Goal: Use online tool/utility: Utilize a website feature to perform a specific function

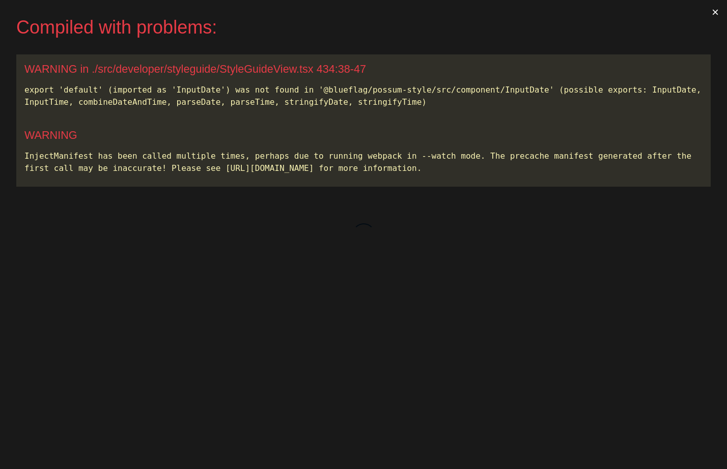
click at [505, 86] on div "export 'default' (imported as 'InputDate') was not found in '@blueflag/possum-s…" at bounding box center [363, 96] width 678 height 24
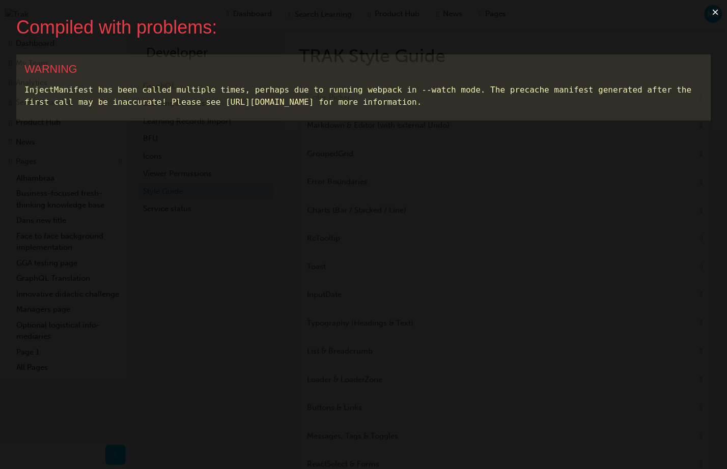
click at [716, 11] on button "×" at bounding box center [715, 12] width 23 height 24
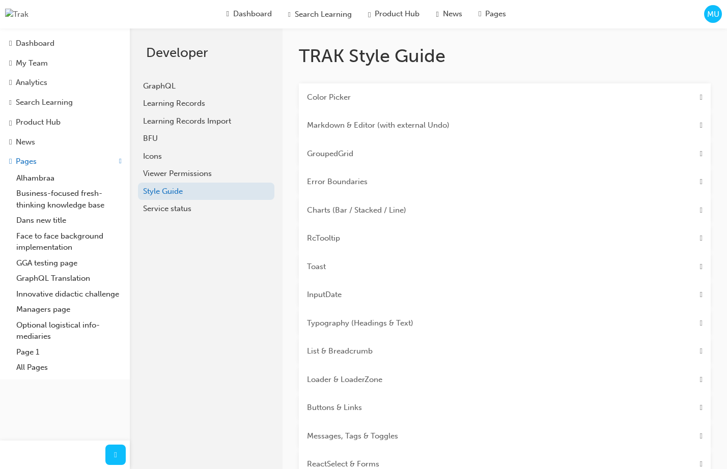
click at [363, 98] on div "Color Picker" at bounding box center [505, 98] width 412 height 29
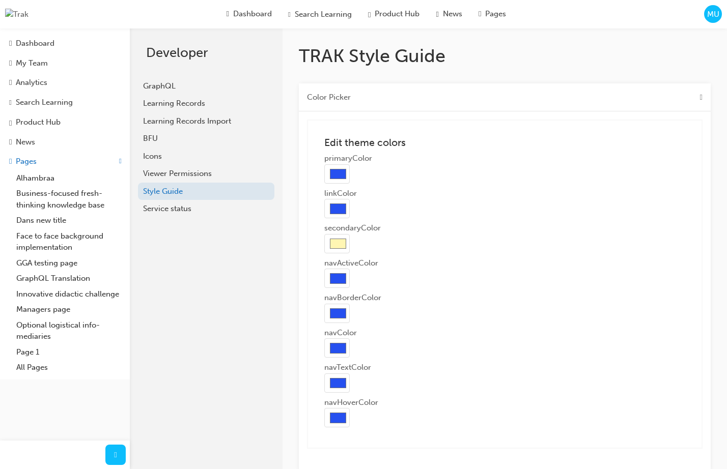
click at [342, 175] on input "#2650ef" at bounding box center [336, 173] width 25 height 19
click at [339, 175] on input "#2650ef" at bounding box center [336, 173] width 25 height 19
click at [340, 98] on Picker "Color Picker" at bounding box center [329, 98] width 44 height 12
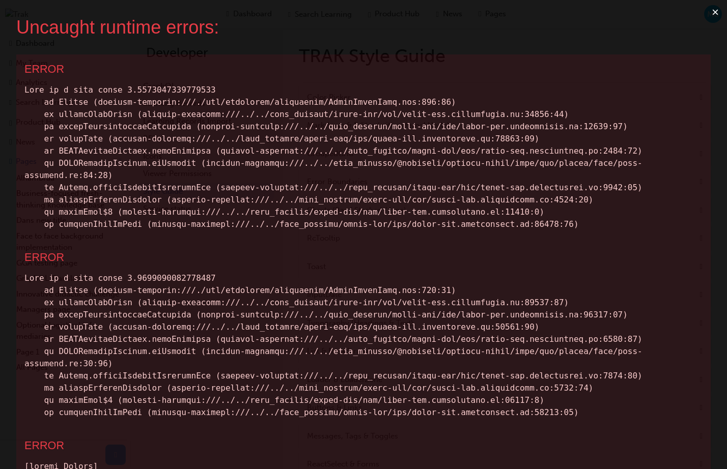
click at [715, 14] on button "×" at bounding box center [715, 12] width 23 height 24
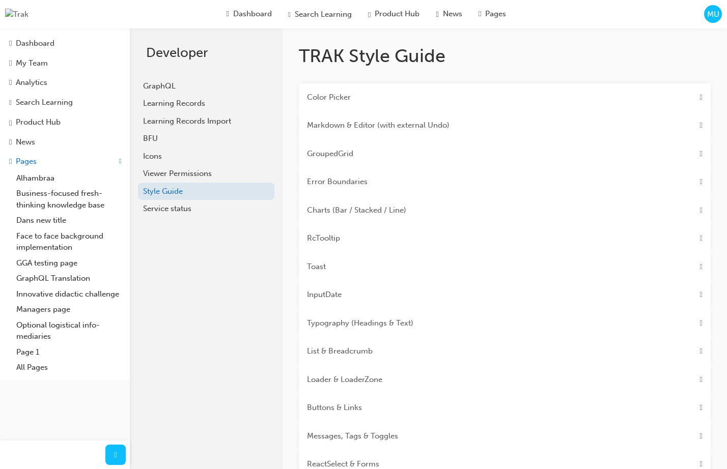
click at [398, 97] on div "Color Picker" at bounding box center [505, 98] width 412 height 29
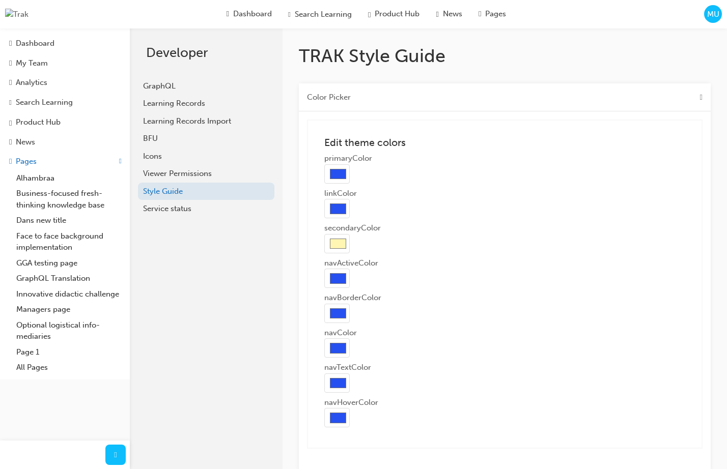
click at [400, 97] on div "Color Picker" at bounding box center [505, 98] width 412 height 29
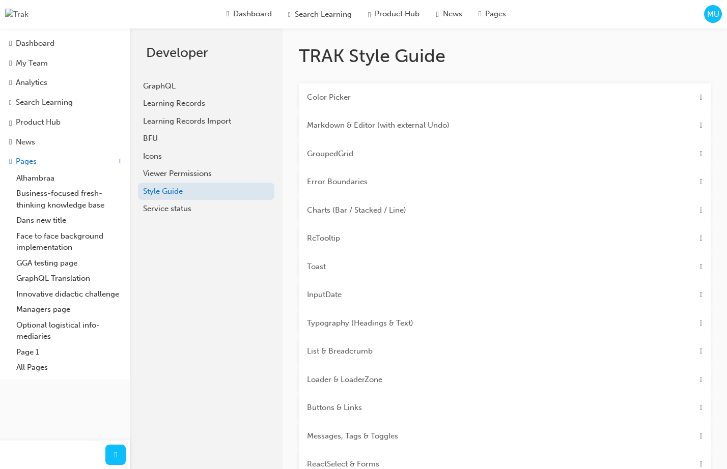
click at [400, 97] on div "Color Picker" at bounding box center [505, 98] width 412 height 29
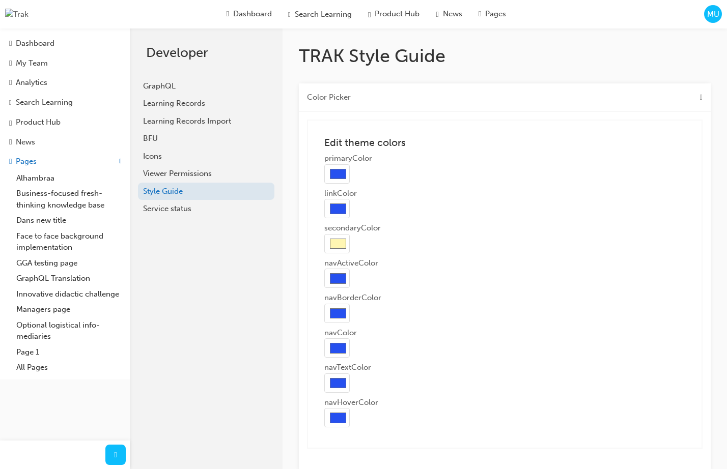
click at [400, 97] on div "Color Picker" at bounding box center [505, 98] width 412 height 29
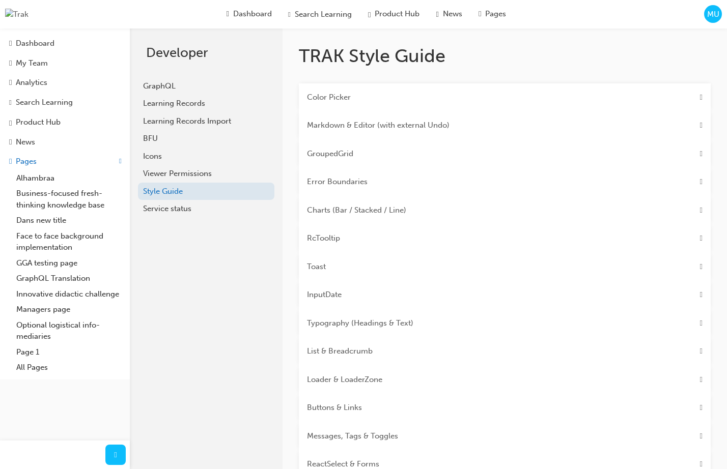
click at [376, 127] on Undo\) "Markdown & Editor (with external Undo)" at bounding box center [378, 126] width 143 height 12
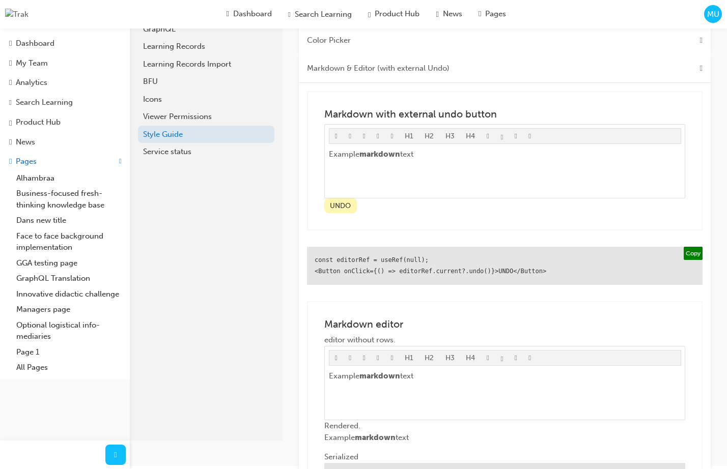
scroll to position [59, 0]
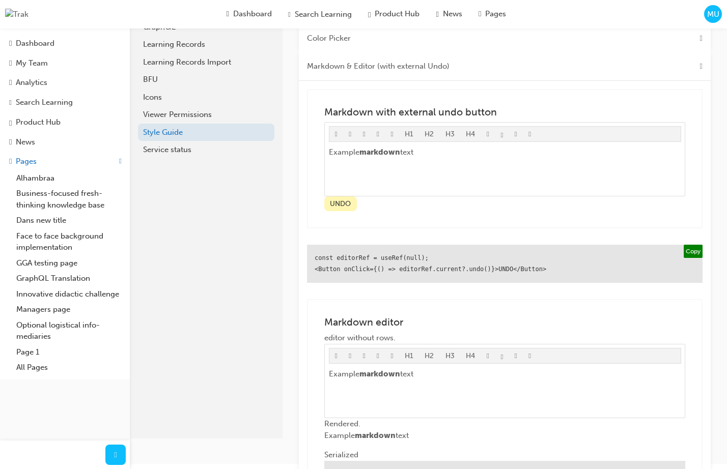
click at [697, 257] on button "Copy" at bounding box center [693, 252] width 19 height 14
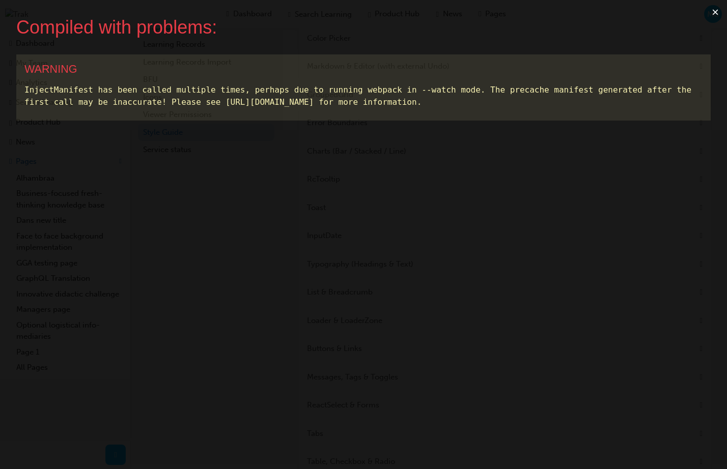
scroll to position [0, 0]
click at [710, 13] on button "×" at bounding box center [715, 12] width 23 height 24
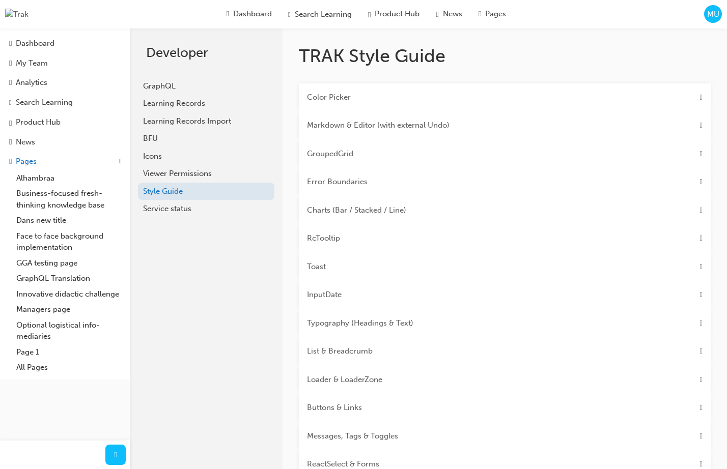
click at [643, 98] on div "Color Picker" at bounding box center [505, 98] width 412 height 29
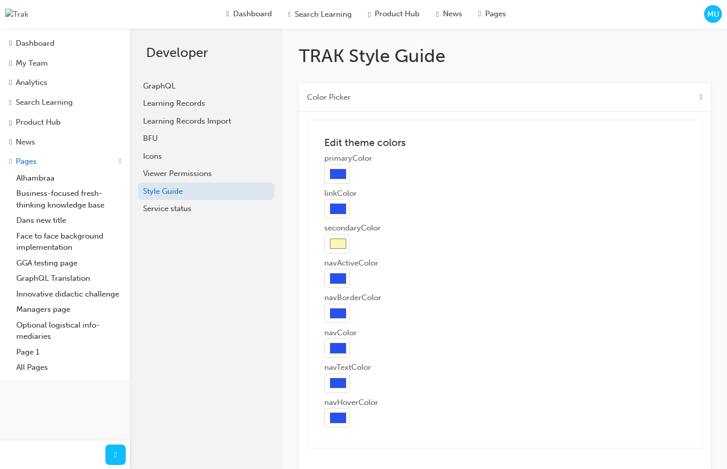
click at [643, 98] on div "Color Picker" at bounding box center [505, 98] width 412 height 29
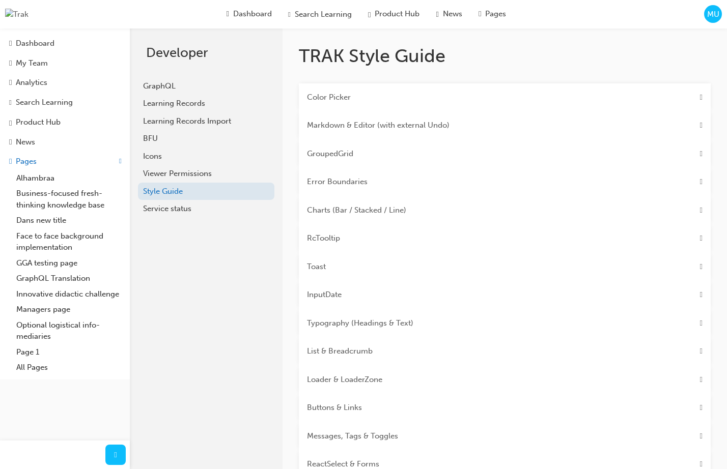
click at [633, 112] on div "Markdown & Editor (with external Undo)" at bounding box center [505, 126] width 412 height 29
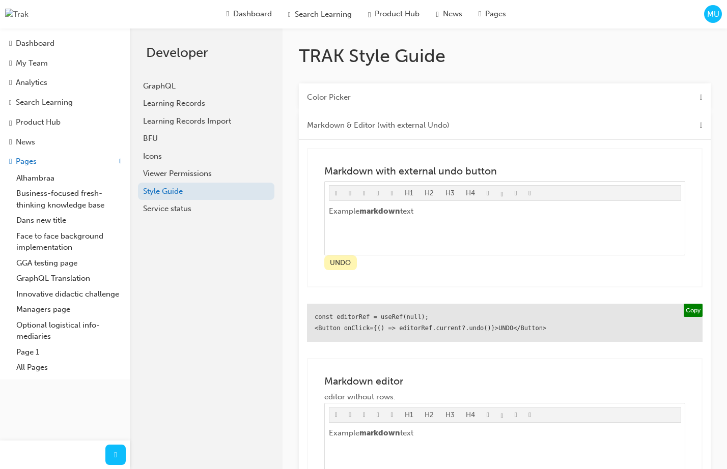
click at [630, 121] on div "Markdown & Editor (with external Undo)" at bounding box center [505, 126] width 412 height 29
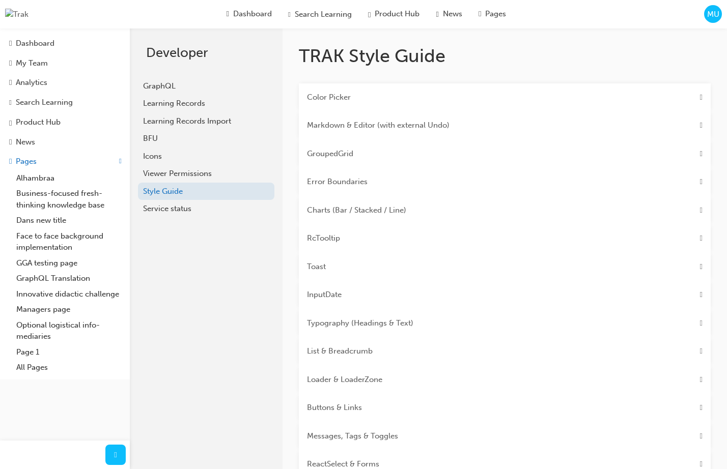
click at [630, 121] on div "Markdown & Editor (with external Undo)" at bounding box center [505, 126] width 412 height 29
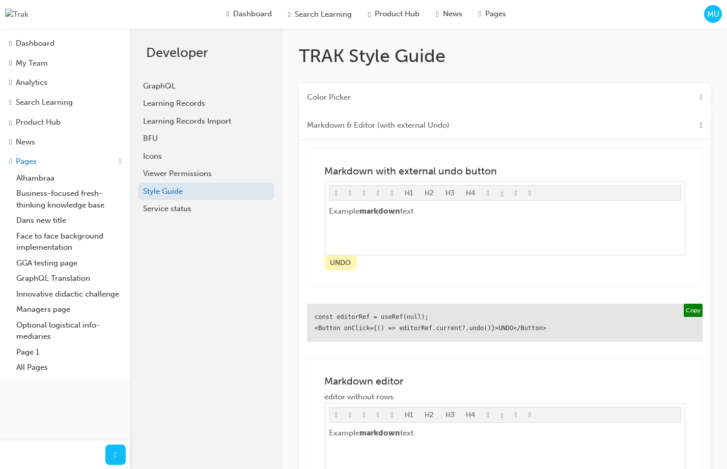
click at [630, 121] on div "Markdown & Editor (with external Undo)" at bounding box center [505, 126] width 412 height 29
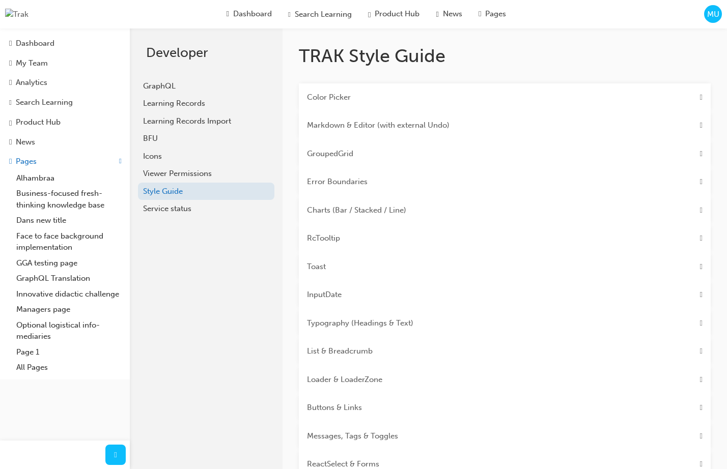
click at [640, 98] on div "Color Picker" at bounding box center [505, 98] width 412 height 29
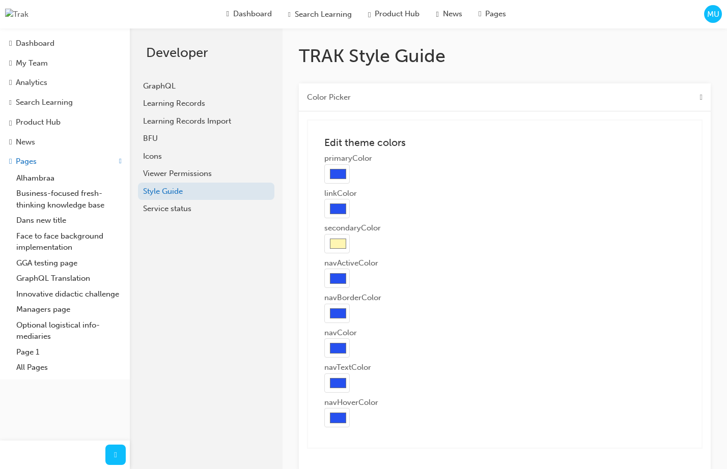
click at [640, 98] on div "Color Picker" at bounding box center [505, 98] width 412 height 29
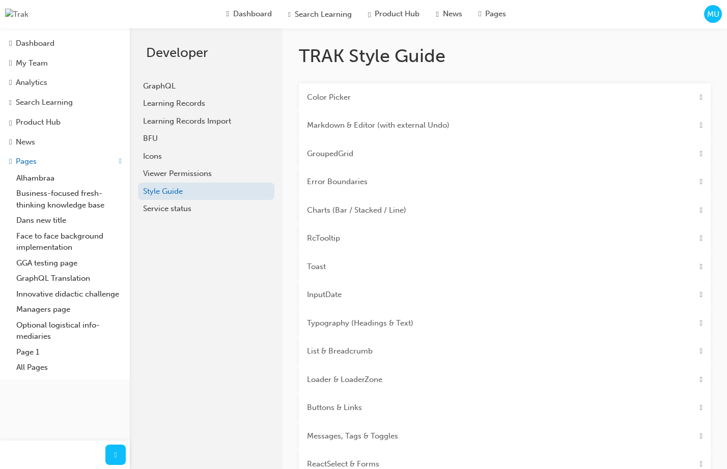
click at [333, 96] on Picker "Color Picker" at bounding box center [329, 98] width 44 height 12
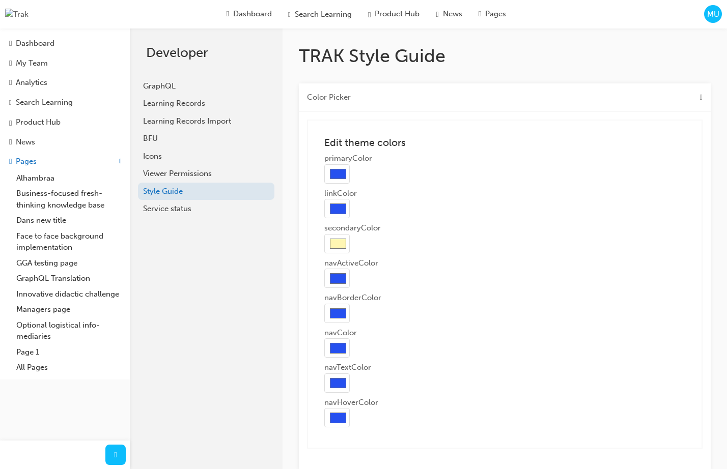
click at [333, 96] on Picker "Color Picker" at bounding box center [329, 98] width 44 height 12
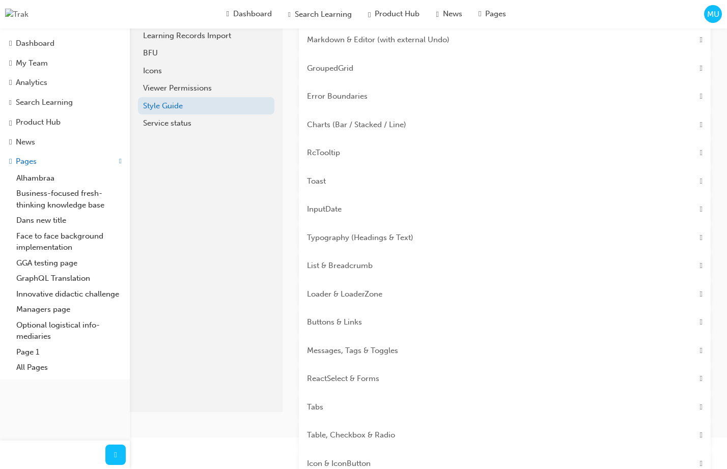
scroll to position [92, 0]
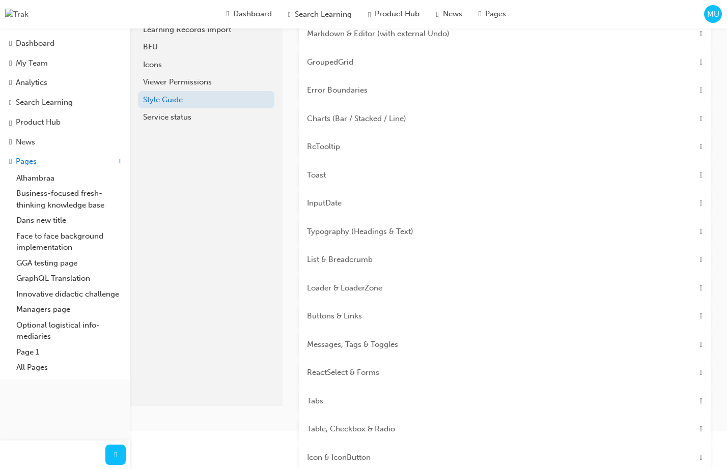
click at [341, 207] on span "InputDate" at bounding box center [324, 204] width 35 height 12
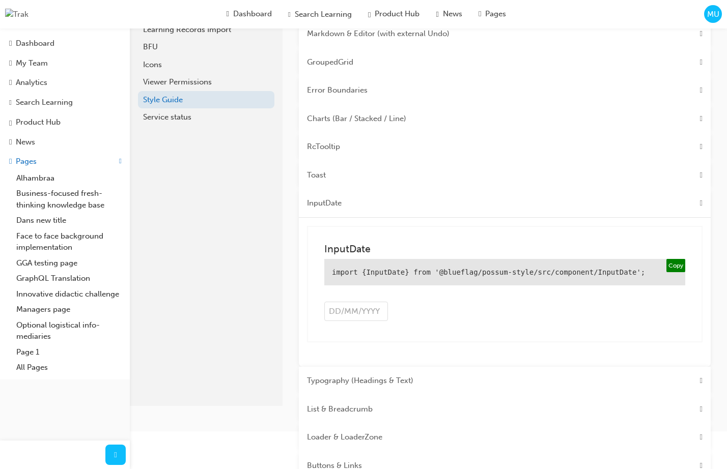
click at [341, 208] on span "InputDate" at bounding box center [324, 204] width 35 height 12
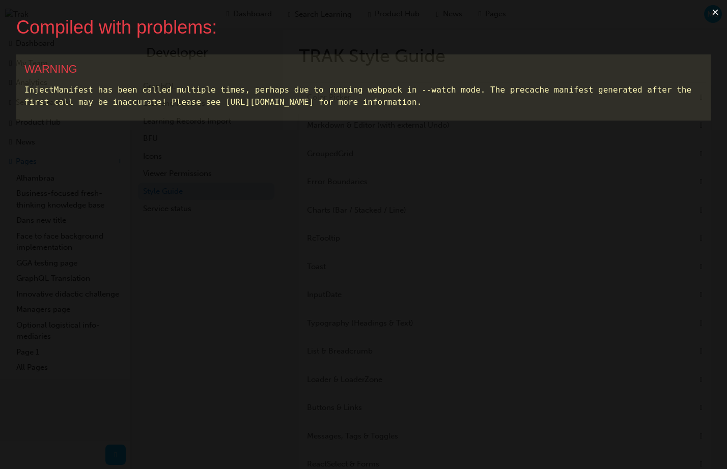
scroll to position [0, 0]
click at [715, 17] on button "×" at bounding box center [715, 12] width 23 height 24
click at [712, 12] on button "×" at bounding box center [715, 12] width 23 height 24
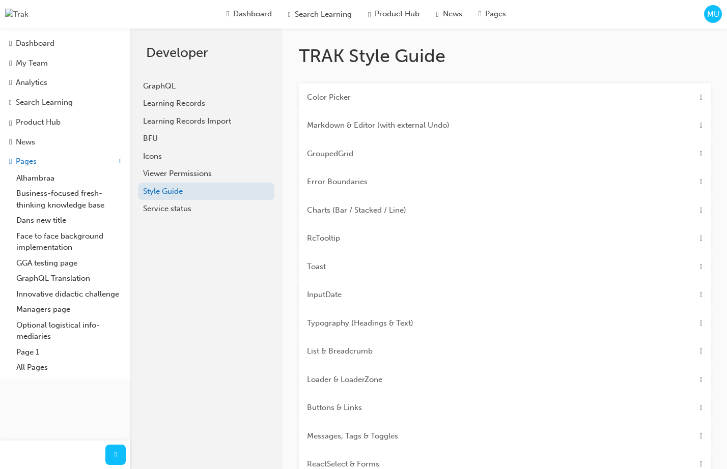
click at [345, 98] on Picker "Color Picker" at bounding box center [329, 98] width 44 height 12
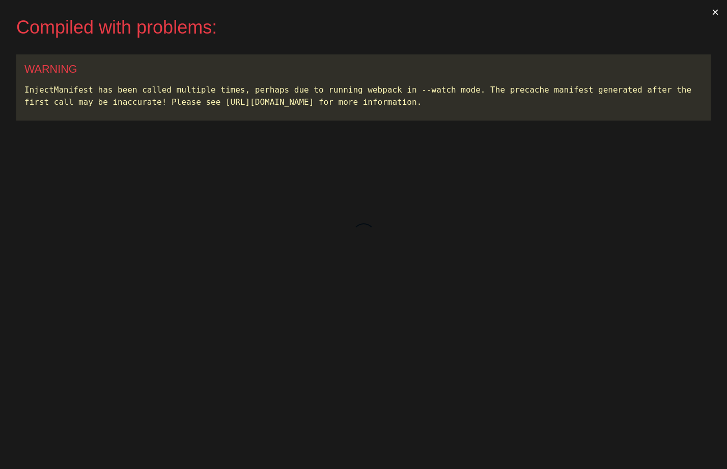
click at [715, 12] on button "×" at bounding box center [715, 12] width 23 height 24
click at [713, 13] on button "×" at bounding box center [715, 12] width 23 height 24
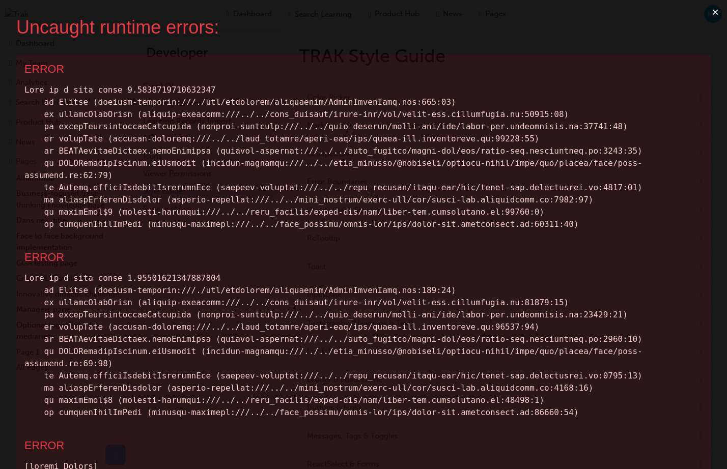
click at [714, 13] on button "×" at bounding box center [715, 12] width 23 height 24
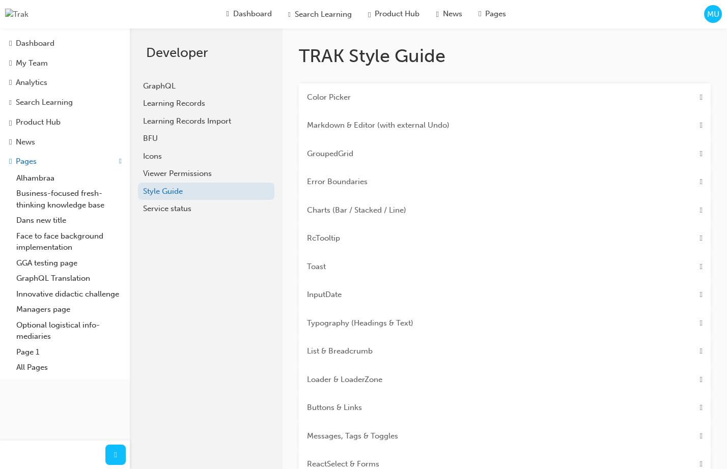
click at [549, 103] on div "Color Picker" at bounding box center [505, 98] width 412 height 29
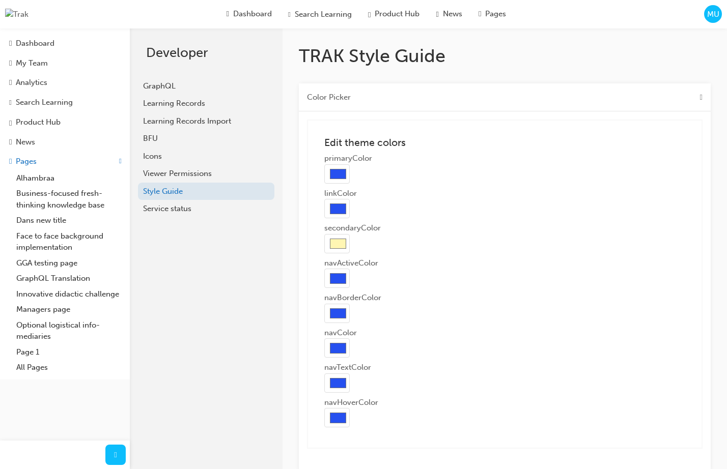
click at [549, 101] on div "Color Picker" at bounding box center [505, 98] width 412 height 29
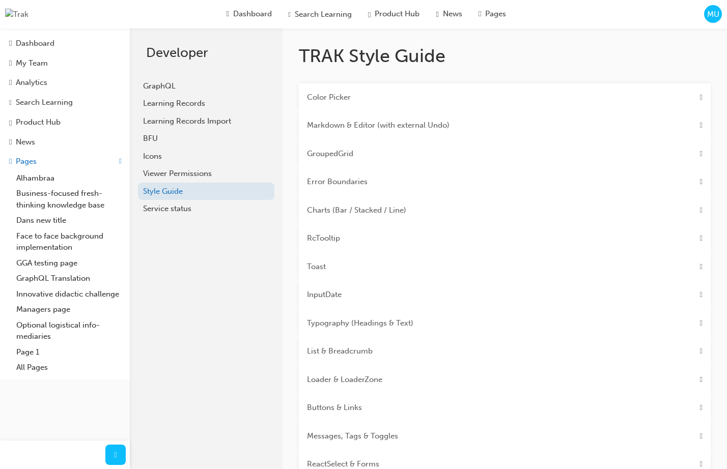
click at [549, 101] on div "Color Picker" at bounding box center [505, 98] width 412 height 29
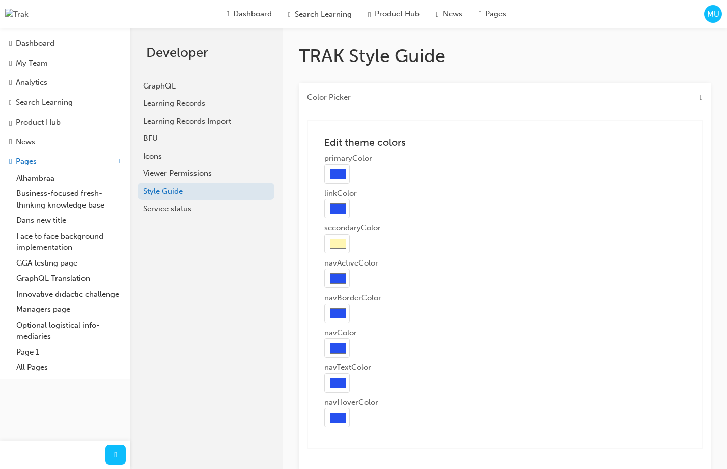
click at [344, 175] on input "#2650ef" at bounding box center [336, 173] width 25 height 19
type input "#949494"
click at [418, 144] on h3 "Edit theme colors" at bounding box center [504, 143] width 361 height 12
click at [693, 98] on div "Color Picker" at bounding box center [505, 98] width 412 height 29
